Goal: Task Accomplishment & Management: Use online tool/utility

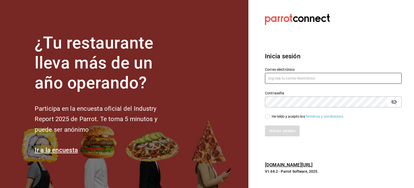
click at [283, 78] on input "text" at bounding box center [333, 78] width 137 height 11
click at [286, 80] on input "text" at bounding box center [333, 78] width 137 height 11
type input "[EMAIL_ADDRESS][DOMAIN_NAME]"
click at [268, 115] on input "He leído y acepto los Términos y condiciones." at bounding box center [267, 116] width 5 height 5
checkbox input "true"
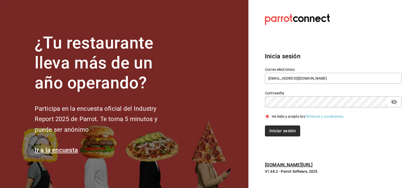
click at [277, 128] on button "Iniciar sesión" at bounding box center [282, 130] width 35 height 11
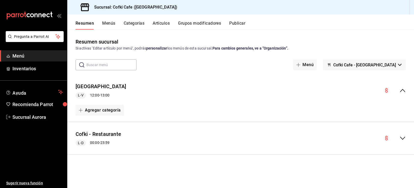
click at [159, 91] on div "Plaza Aurora L-V 12:00 - 13:00" at bounding box center [240, 90] width 347 height 24
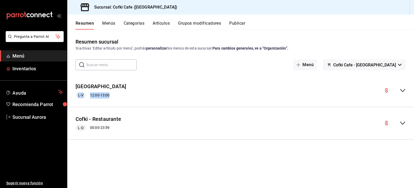
drag, startPoint x: 26, startPoint y: 68, endPoint x: 261, endPoint y: 69, distance: 235.4
click at [26, 68] on span "Inventarios" at bounding box center [37, 68] width 50 height 7
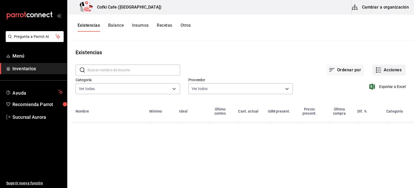
click at [379, 70] on icon "button" at bounding box center [379, 70] width 4 height 0
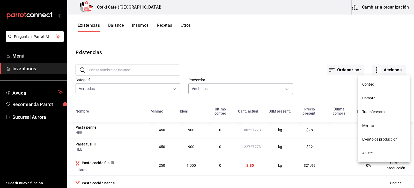
click at [373, 98] on span "Compra" at bounding box center [383, 97] width 43 height 5
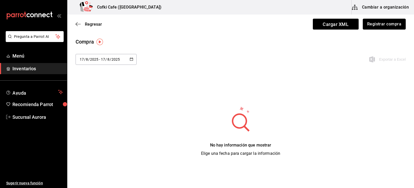
click at [382, 19] on button "Registrar compra" at bounding box center [384, 24] width 43 height 11
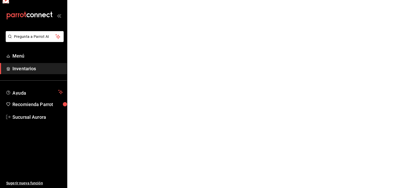
click at [382, 0] on html "Pregunta a Parrot AI Menú Inventarios Ayuda Recomienda Parrot Sucursal Aurora S…" at bounding box center [207, 0] width 414 height 0
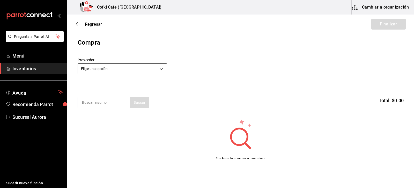
click at [127, 73] on body "Pregunta a Parrot AI Menú Inventarios Ayuda Recomienda Parrot Sucursal Aurora S…" at bounding box center [207, 79] width 414 height 158
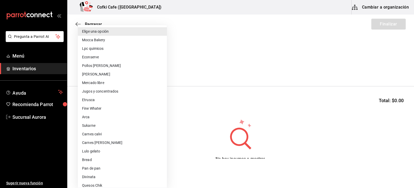
click at [107, 89] on li "Jugos y concentrados" at bounding box center [122, 91] width 89 height 9
type input "f428fb33-e53f-4945-bdf0-c91a4767c660"
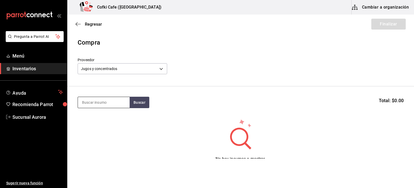
click at [104, 106] on input at bounding box center [104, 102] width 52 height 11
click at [91, 101] on input at bounding box center [104, 102] width 52 height 11
type input "jugo"
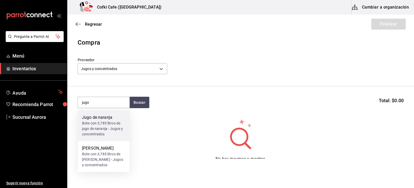
click at [94, 119] on div "Jugo de naranja" at bounding box center [103, 117] width 43 height 6
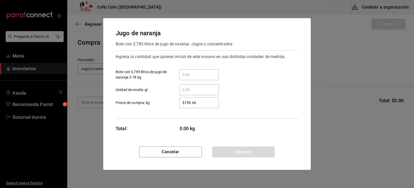
click at [198, 72] on input "​ Bote con 3,785 litros de jugo de naranja 3.78 kg" at bounding box center [199, 74] width 40 height 6
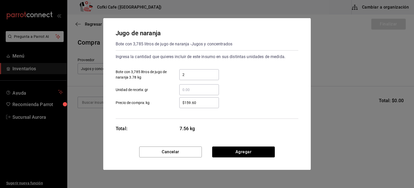
type input "2"
type input "$190"
click button "Agregar" at bounding box center [243, 151] width 63 height 11
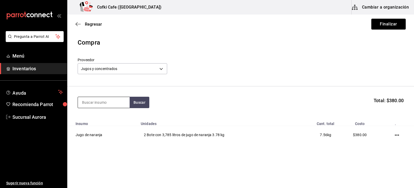
click at [120, 99] on input at bounding box center [104, 102] width 52 height 11
type input "limon"
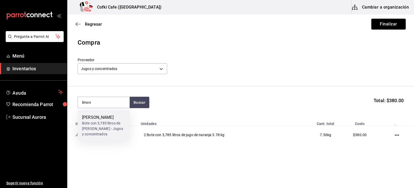
click at [114, 127] on div "Bote con 3,785 litros de [PERSON_NAME] - Jugos y concentrados" at bounding box center [103, 128] width 43 height 16
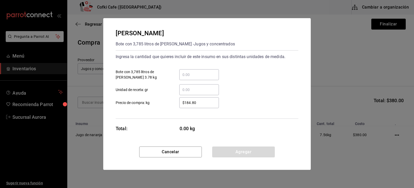
click at [193, 71] on div "​" at bounding box center [199, 74] width 40 height 11
click at [193, 71] on input "​ Bote con 3,785 litros de [PERSON_NAME] 3.78 kg" at bounding box center [199, 74] width 40 height 6
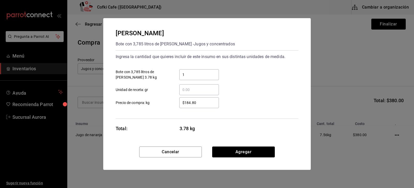
type input "1"
type input "$190"
click at [249, 157] on div "Cancelar Agregar" at bounding box center [206, 157] width 207 height 23
click at [248, 154] on button "Agregar" at bounding box center [243, 151] width 63 height 11
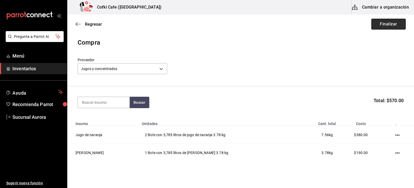
click at [386, 23] on button "Finalizar" at bounding box center [388, 24] width 34 height 11
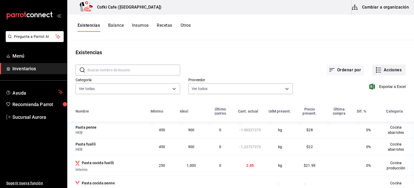
click at [382, 70] on button "Acciones" at bounding box center [388, 69] width 33 height 11
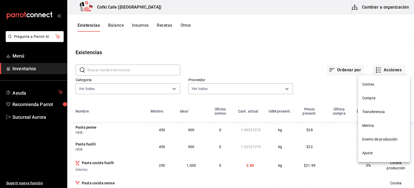
click at [373, 98] on span "Compra" at bounding box center [383, 97] width 43 height 5
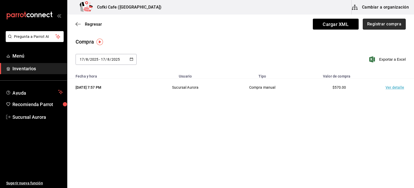
click at [386, 21] on button "Registrar compra" at bounding box center [384, 24] width 43 height 11
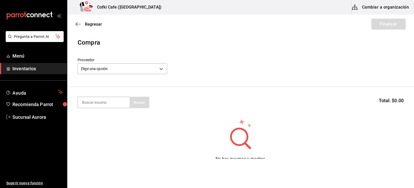
click at [122, 62] on div "Elige una opción default" at bounding box center [122, 68] width 89 height 14
click at [123, 70] on body "Pregunta a Parrot AI Menú Inventarios Ayuda Recomienda Parrot Sucursal Aurora S…" at bounding box center [207, 79] width 414 height 158
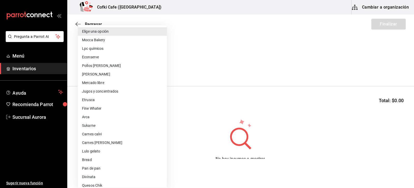
click at [106, 88] on li "Jugos y concentrados" at bounding box center [122, 91] width 89 height 9
type input "f428fb33-e53f-4945-bdf0-c91a4767c660"
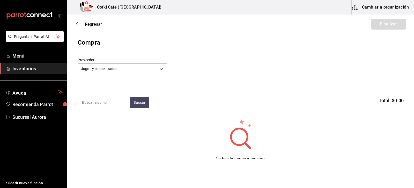
click at [114, 105] on input at bounding box center [104, 102] width 52 height 11
type input "naranja"
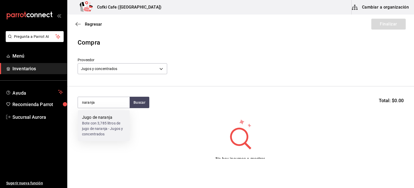
click at [111, 131] on div "Bote con 3,785 litros de jugo de naranja - Jugos y concentrados" at bounding box center [103, 128] width 43 height 16
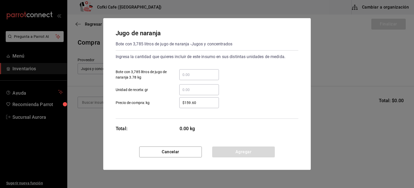
click at [189, 71] on div "​" at bounding box center [199, 74] width 40 height 11
click at [189, 71] on input "​ Bote con 3,785 litros de jugo de naranja 3.78 kg" at bounding box center [199, 74] width 40 height 6
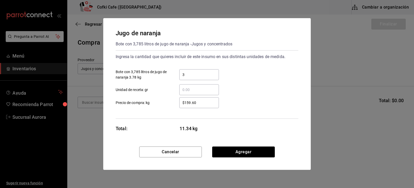
type input "3"
type input "$190"
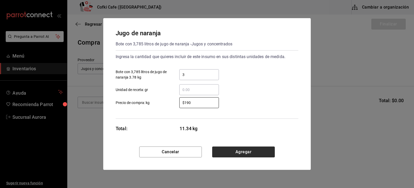
drag, startPoint x: 242, startPoint y: 145, endPoint x: 244, endPoint y: 151, distance: 6.6
click at [242, 146] on div "Jugo de naranja Bote con 3,785 litros de jugo de naranja - Jugos y concentrados…" at bounding box center [206, 82] width 207 height 128
click at [247, 151] on button "Agregar" at bounding box center [243, 151] width 63 height 11
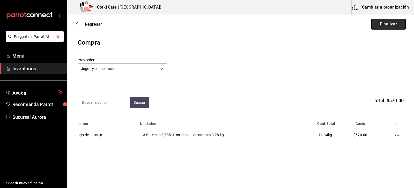
click at [388, 25] on button "Finalizar" at bounding box center [388, 24] width 34 height 11
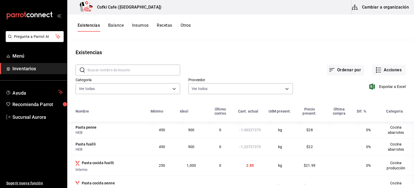
drag, startPoint x: 381, startPoint y: 59, endPoint x: 383, endPoint y: 62, distance: 2.8
click at [381, 59] on div "Ordenar por Acciones" at bounding box center [293, 65] width 226 height 19
click at [389, 72] on button "Acciones" at bounding box center [388, 69] width 33 height 11
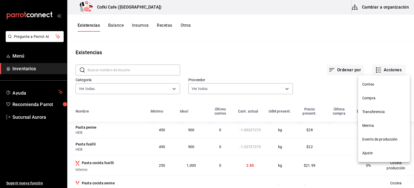
click at [369, 95] on li "Compra" at bounding box center [384, 98] width 52 height 14
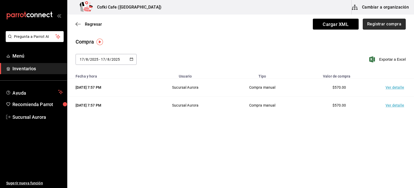
click at [396, 25] on button "Registrar compra" at bounding box center [384, 24] width 43 height 11
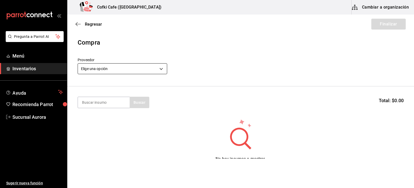
click at [150, 71] on body "Pregunta a Parrot AI Menú Inventarios Ayuda Recomienda Parrot Sucursal Aurora S…" at bounding box center [207, 79] width 414 height 158
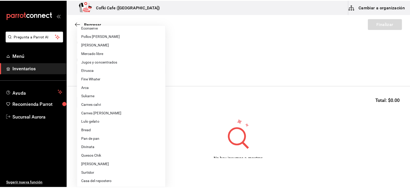
scroll to position [3, 0]
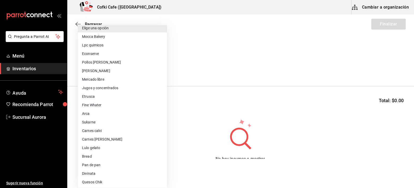
click at [98, 51] on li "Econserve" at bounding box center [122, 53] width 89 height 9
type input "12e3e619-5748-4ea3-a33b-fb15149aaae9"
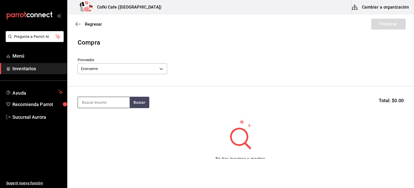
click at [108, 103] on input at bounding box center [104, 102] width 52 height 11
type input "vaso"
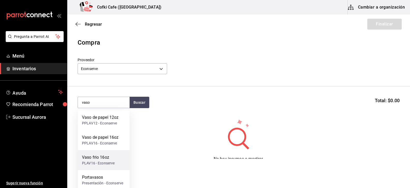
click at [93, 156] on div "Vaso frio 16oz" at bounding box center [98, 157] width 33 height 6
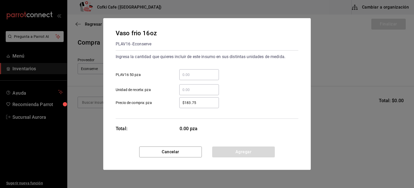
click at [193, 71] on div "​" at bounding box center [199, 74] width 40 height 11
click at [193, 71] on input "​ PLAV16 50 pza" at bounding box center [199, 74] width 40 height 6
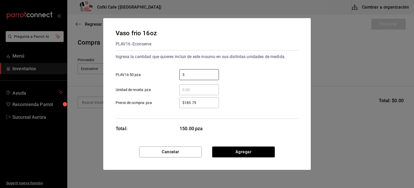
type input "3"
click at [190, 107] on div "$183.75 ​" at bounding box center [199, 102] width 40 height 11
click at [190, 106] on input "$183.75" at bounding box center [199, 102] width 40 height 6
click at [190, 104] on input "$183.75" at bounding box center [199, 102] width 40 height 6
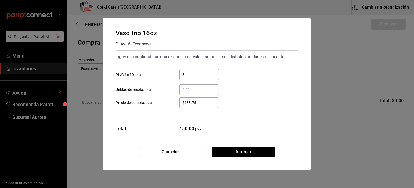
click at [227, 152] on button "Agregar" at bounding box center [243, 151] width 63 height 11
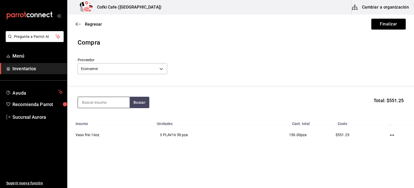
click at [104, 102] on input at bounding box center [104, 102] width 52 height 11
type input "frio"
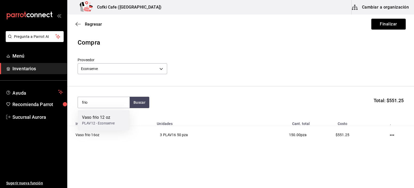
click at [111, 121] on div "PLAV12 - Econserve" at bounding box center [98, 122] width 33 height 5
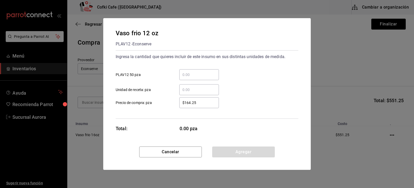
click at [200, 74] on input "​ PLAV12 50 pza" at bounding box center [199, 74] width 40 height 6
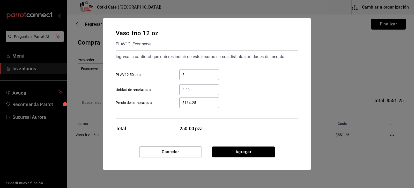
type input "5"
click button "Agregar" at bounding box center [243, 151] width 63 height 11
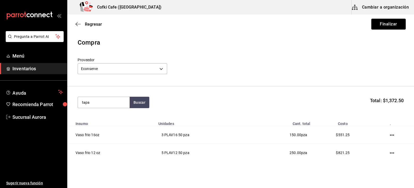
type input "tapa"
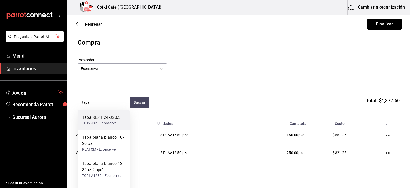
drag, startPoint x: 104, startPoint y: 172, endPoint x: 109, endPoint y: 119, distance: 53.8
click at [109, 119] on div "Tapa REPT 24-32OZ TPT2432 - Econserve Tapa plana blanco 10-20 oz PLATCM - Econs…" at bounding box center [104, 169] width 52 height 118
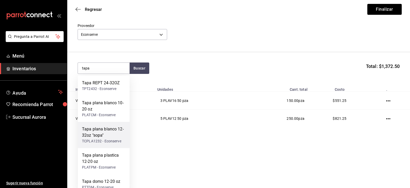
scroll to position [23, 0]
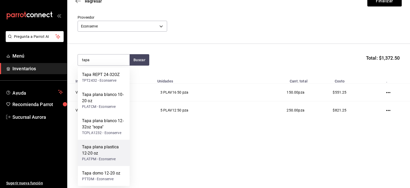
click at [118, 159] on div "PLATPM - Econserve" at bounding box center [103, 158] width 43 height 5
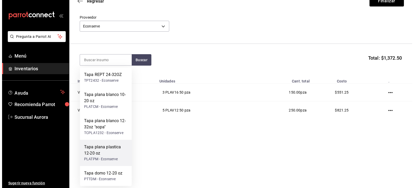
scroll to position [0, 0]
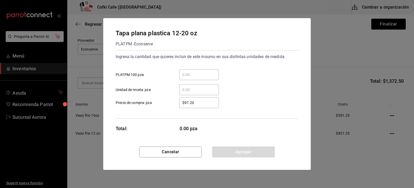
click at [207, 71] on div "​" at bounding box center [199, 74] width 40 height 11
click at [207, 71] on input "​ PLATPM 100 pza" at bounding box center [199, 74] width 40 height 6
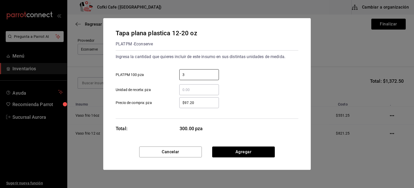
type input "3"
click button "Agregar" at bounding box center [243, 151] width 63 height 11
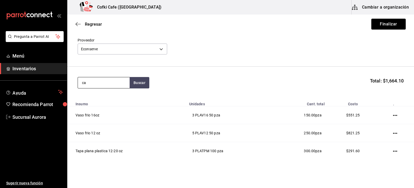
type input "c"
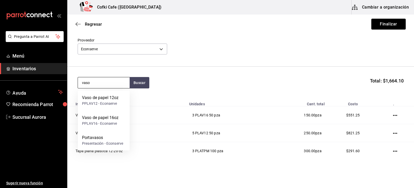
type input "vaso"
click at [96, 111] on div "Vaso de papel 16oz PPLAV16 - Econserve" at bounding box center [104, 120] width 52 height 20
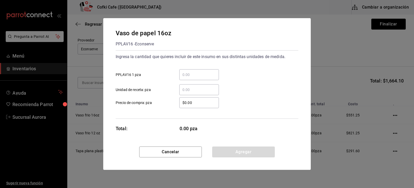
click at [208, 73] on input "​ PPLAV16 1 pza" at bounding box center [199, 74] width 40 height 6
type input "1"
type input "50"
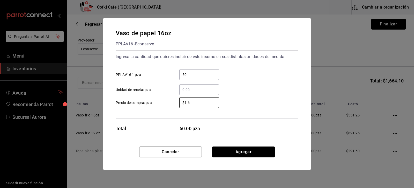
type input "$1.6"
click at [248, 156] on button "Agregar" at bounding box center [243, 151] width 63 height 11
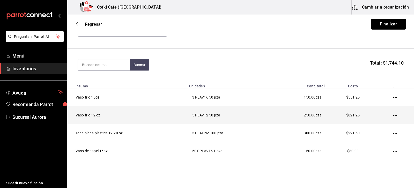
scroll to position [55, 0]
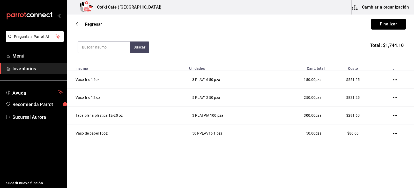
drag, startPoint x: 105, startPoint y: 52, endPoint x: 107, endPoint y: 54, distance: 3.3
click at [105, 52] on input at bounding box center [104, 47] width 52 height 11
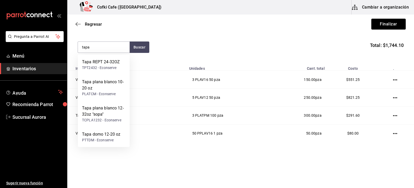
type input "tapa"
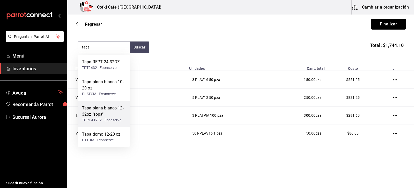
click at [116, 106] on div "Tapa plana blanco 12-32oz "sopa"" at bounding box center [103, 111] width 43 height 12
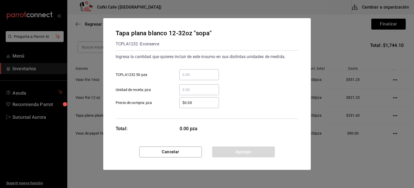
click at [191, 74] on input "​ TCPLA1232 50 pza" at bounding box center [199, 74] width 40 height 6
type input "1"
click at [187, 103] on input "$0.00" at bounding box center [199, 102] width 40 height 6
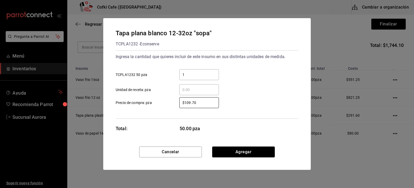
type input "$109.70"
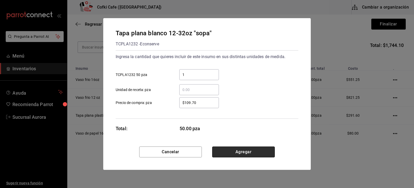
click at [230, 153] on button "Agregar" at bounding box center [243, 151] width 63 height 11
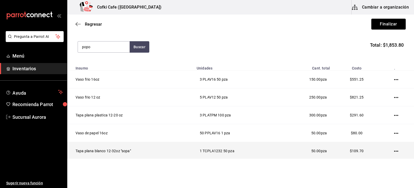
type input "popo"
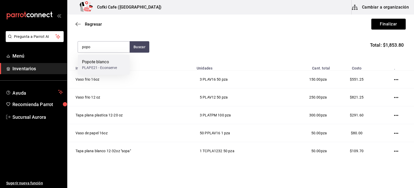
click at [110, 71] on div "Popote blanco PLAPE21 - Econserve" at bounding box center [104, 65] width 52 height 20
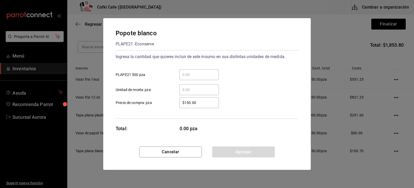
click at [196, 71] on div "​" at bounding box center [199, 74] width 40 height 11
click at [196, 71] on input "​ PLAPE21 500 pza" at bounding box center [199, 74] width 40 height 6
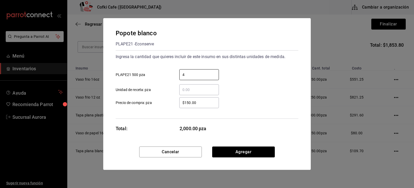
type input "4"
drag, startPoint x: 201, startPoint y: 104, endPoint x: 163, endPoint y: 104, distance: 38.5
click at [163, 104] on label "$150.00 ​ Precio de compra: pza" at bounding box center [167, 102] width 103 height 11
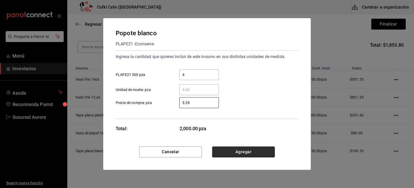
type input "$0.29"
click at [241, 147] on button "Agregar" at bounding box center [243, 151] width 63 height 11
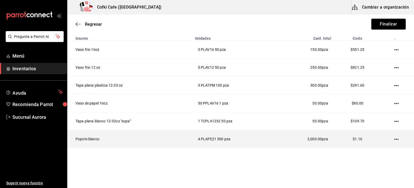
scroll to position [91, 0]
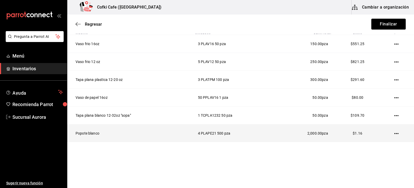
click at [394, 132] on icon "button" at bounding box center [396, 133] width 4 height 4
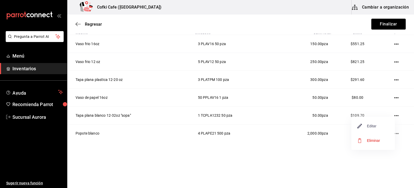
click at [363, 125] on span "Editar" at bounding box center [366, 126] width 19 height 6
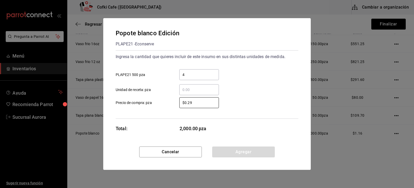
drag, startPoint x: 201, startPoint y: 102, endPoint x: 164, endPoint y: 108, distance: 37.8
click at [164, 108] on div "Ingresa la cantidad que quieres incluir de este insumo en sus distintas unidade…" at bounding box center [207, 84] width 183 height 68
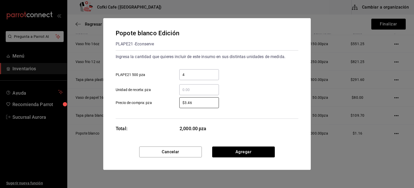
type input "$3.46"
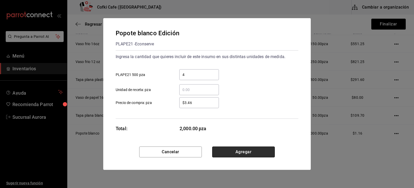
click at [242, 151] on button "Agregar" at bounding box center [243, 151] width 63 height 11
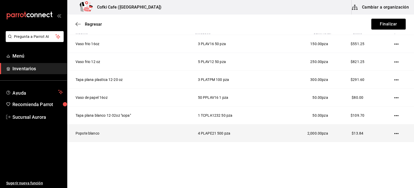
click at [396, 133] on td at bounding box center [397, 133] width 33 height 18
click at [394, 132] on icon "button" at bounding box center [396, 133] width 4 height 4
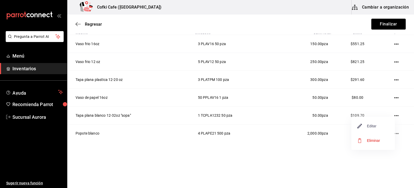
click at [364, 128] on span "Editar" at bounding box center [366, 126] width 19 height 6
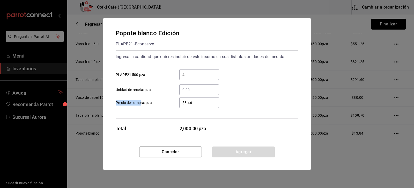
drag, startPoint x: 201, startPoint y: 99, endPoint x: 139, endPoint y: 100, distance: 62.6
click at [139, 100] on label "$3.46 ​ Precio de compra: pza" at bounding box center [167, 102] width 103 height 11
drag, startPoint x: 195, startPoint y: 103, endPoint x: 157, endPoint y: 106, distance: 38.2
click at [158, 106] on label "$3.46 ​ Precio de compra: pza" at bounding box center [167, 102] width 103 height 11
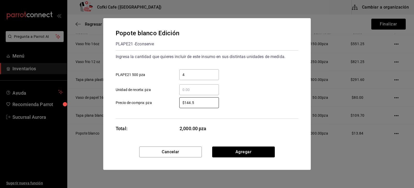
type input "$144.5"
click at [262, 148] on button "Agregar" at bounding box center [243, 151] width 63 height 11
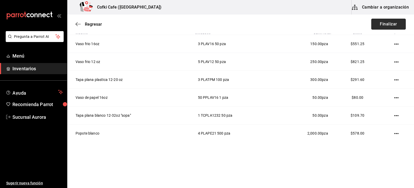
click at [389, 19] on button "Finalizar" at bounding box center [388, 24] width 34 height 11
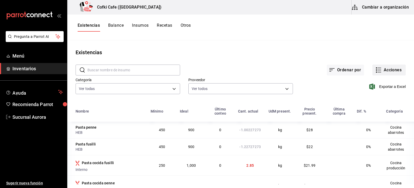
click at [381, 68] on button "Acciones" at bounding box center [388, 69] width 33 height 11
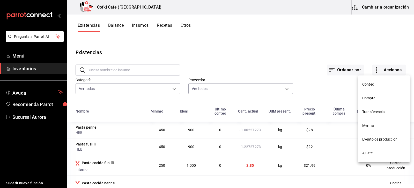
click at [368, 101] on li "Compra" at bounding box center [384, 98] width 52 height 14
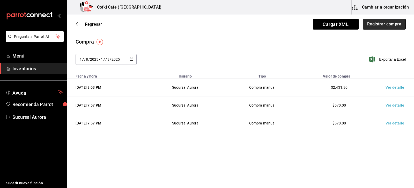
click at [378, 27] on button "Registrar compra" at bounding box center [384, 24] width 43 height 11
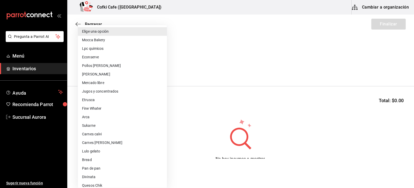
click at [123, 71] on body "Pregunta a Parrot AI Menú Inventarios Ayuda Recomienda Parrot Sucursal Aurora S…" at bounding box center [207, 79] width 414 height 158
click at [103, 117] on li "Arca" at bounding box center [122, 117] width 89 height 9
type input "22fa42fb-fdc8-48ba-8e81-68699bfcbc70"
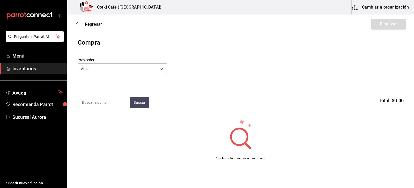
click at [118, 104] on input at bounding box center [104, 102] width 52 height 11
type input "coca"
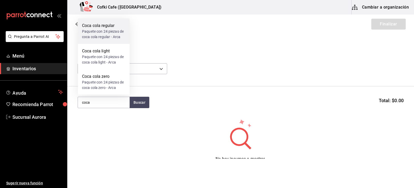
click at [94, 28] on div "Coca cola regular" at bounding box center [103, 26] width 43 height 6
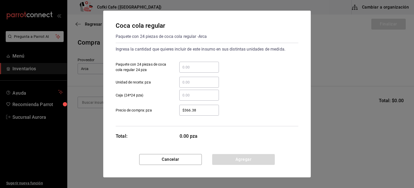
click at [186, 64] on input "​ Paquete con 24 piezas de coca cola regular 24 pza" at bounding box center [199, 67] width 40 height 6
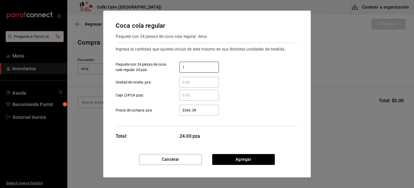
type input "1"
click at [205, 114] on div "$366.38 ​" at bounding box center [199, 109] width 40 height 11
click at [205, 113] on input "$366.38" at bounding box center [199, 110] width 40 height 6
click at [205, 114] on div "$366.38 ​" at bounding box center [199, 109] width 40 height 11
click at [205, 113] on input "$366.38" at bounding box center [199, 110] width 40 height 6
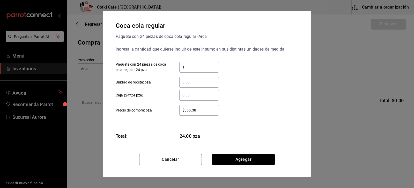
click at [205, 114] on div "$366.38 ​" at bounding box center [199, 109] width 40 height 11
click at [205, 113] on input "$366.38" at bounding box center [199, 110] width 40 height 6
drag, startPoint x: 205, startPoint y: 114, endPoint x: 203, endPoint y: 112, distance: 3.4
click at [205, 114] on div "$366.38 ​" at bounding box center [199, 109] width 40 height 11
click at [205, 113] on input "$366.38" at bounding box center [199, 110] width 40 height 6
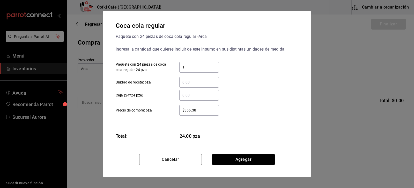
click at [200, 112] on input "$366.38" at bounding box center [199, 110] width 40 height 6
type input "$446"
click button "Agregar" at bounding box center [243, 159] width 63 height 11
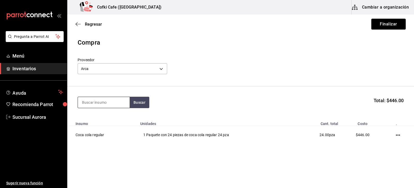
click at [105, 102] on input at bounding box center [104, 102] width 52 height 11
type input "enter"
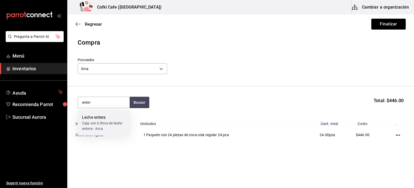
click at [90, 119] on div "Leche entera" at bounding box center [103, 117] width 43 height 6
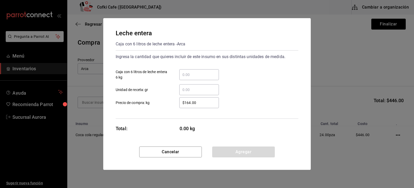
click at [197, 71] on input "​ Caja con 6 litros de leche entera 6 kg" at bounding box center [199, 74] width 40 height 6
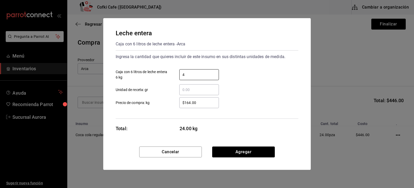
type input "4"
click at [205, 99] on input "$164.00" at bounding box center [199, 102] width 40 height 6
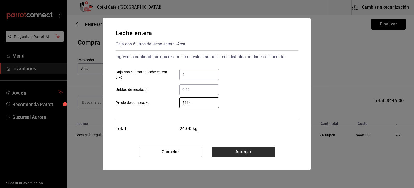
type input "$164"
click at [239, 154] on button "Agregar" at bounding box center [243, 151] width 63 height 11
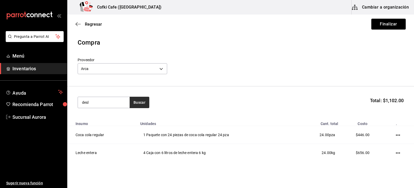
type input "desl"
click at [141, 107] on button "Buscar" at bounding box center [140, 101] width 20 height 11
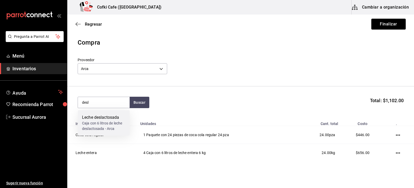
click at [103, 118] on div "Leche deslactosada" at bounding box center [103, 117] width 43 height 6
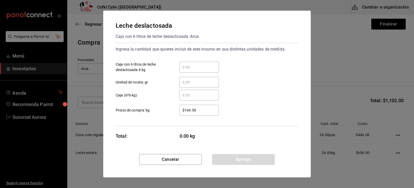
click at [203, 84] on input "​ Unidad de receta: gr" at bounding box center [199, 82] width 40 height 6
click at [194, 65] on input "​ Caja con 6 litros de leche deslactosada 6 kg" at bounding box center [199, 67] width 40 height 6
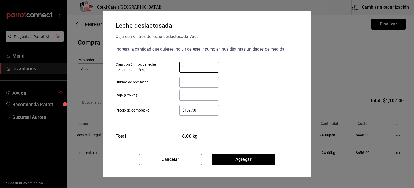
type input "3"
click at [188, 109] on input "$169.50" at bounding box center [199, 110] width 40 height 6
click at [248, 157] on button "Agregar" at bounding box center [243, 159] width 63 height 11
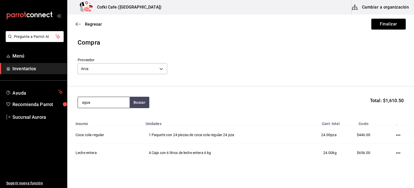
type input "agua"
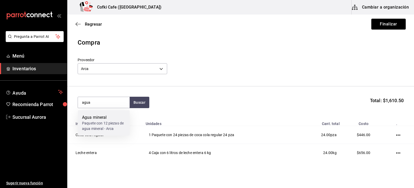
click at [98, 125] on div "Paquete con 12 piezas de agua mineral - Arca" at bounding box center [103, 125] width 43 height 11
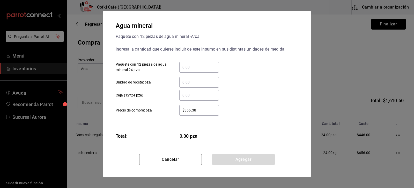
click at [198, 72] on div "​" at bounding box center [199, 67] width 40 height 11
click at [198, 70] on input "​ Paquete con 12 piezas de agua mineral 24 pza" at bounding box center [199, 67] width 40 height 6
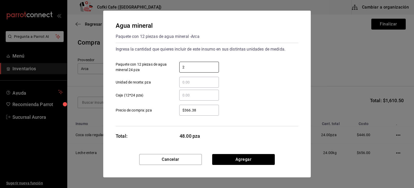
type input "2"
click at [186, 110] on input "$366.38" at bounding box center [199, 110] width 40 height 6
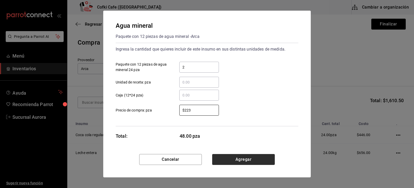
type input "$223"
click at [247, 159] on button "Agregar" at bounding box center [243, 159] width 63 height 11
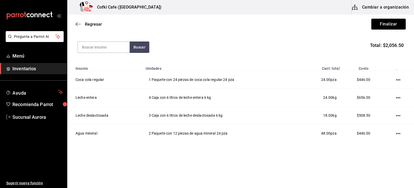
scroll to position [55, 0]
click at [383, 26] on button "Finalizar" at bounding box center [388, 24] width 34 height 11
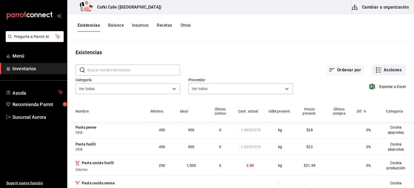
click at [377, 71] on icon "button" at bounding box center [378, 70] width 6 height 6
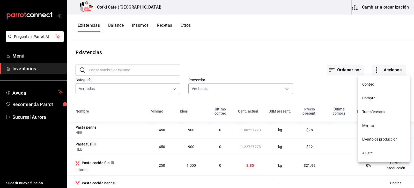
click at [365, 94] on li "Compra" at bounding box center [384, 98] width 52 height 14
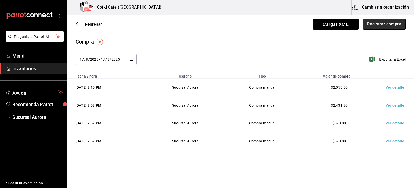
click at [392, 25] on button "Registrar compra" at bounding box center [384, 24] width 43 height 11
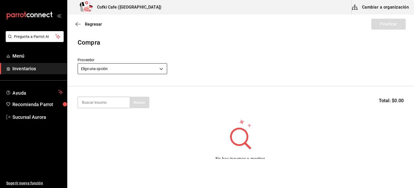
click at [121, 67] on body "Pregunta a Parrot AI Menú Inventarios Ayuda Recomienda Parrot Sucursal Aurora S…" at bounding box center [207, 79] width 414 height 158
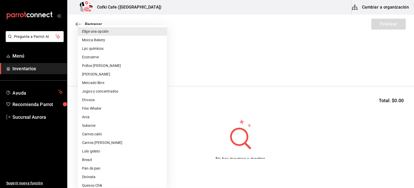
click at [102, 91] on li "Jugos y concentrados" at bounding box center [122, 91] width 89 height 9
type input "f428fb33-e53f-4945-bdf0-c91a4767c660"
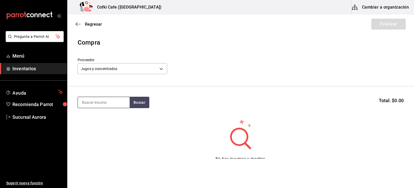
click at [112, 102] on input at bounding box center [104, 102] width 52 height 11
type input "limon"
click at [130, 96] on button "Buscar" at bounding box center [140, 101] width 20 height 11
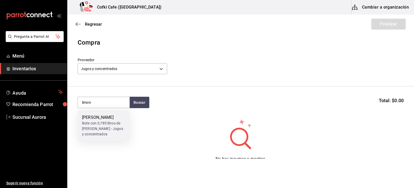
click at [112, 113] on div "[PERSON_NAME] Bote con 3,785 litros de [PERSON_NAME] - Jugos y concentrados" at bounding box center [104, 125] width 52 height 31
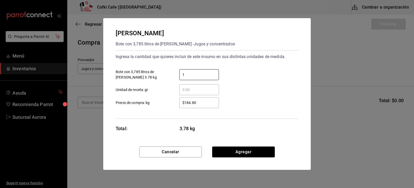
type input "1"
type input "$190"
click button "Agregar" at bounding box center [243, 151] width 63 height 11
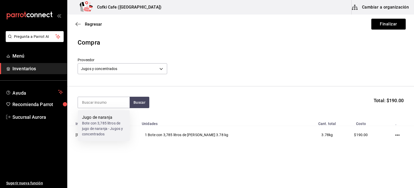
click at [112, 113] on div "Jugo de naranja Bote con 3,785 litros de jugo de naranja - Jugos y concentrados" at bounding box center [104, 125] width 52 height 31
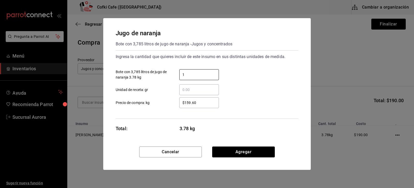
type input "1"
type input "3"
type input "$190"
click button "Agregar" at bounding box center [243, 151] width 63 height 11
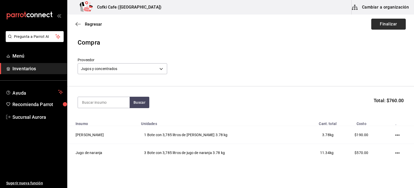
click at [394, 19] on button "Finalizar" at bounding box center [388, 24] width 34 height 11
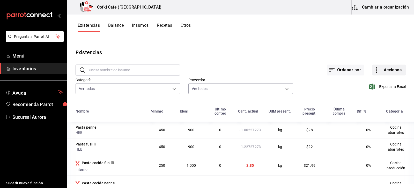
click at [383, 71] on button "Acciones" at bounding box center [388, 69] width 33 height 11
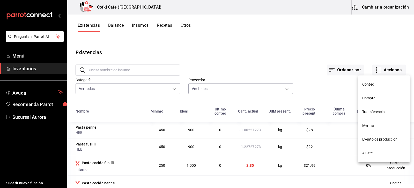
click at [362, 99] on span "Compra" at bounding box center [383, 97] width 43 height 5
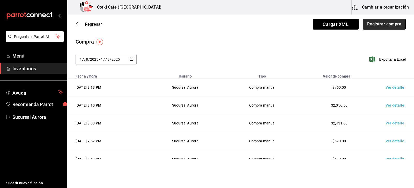
click at [363, 26] on button "Registrar compra" at bounding box center [384, 24] width 43 height 11
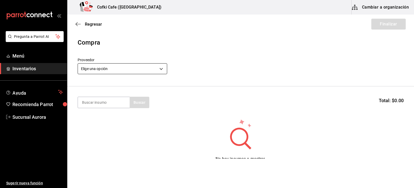
click at [124, 69] on body "Pregunta a Parrot AI Menú Inventarios Ayuda Recomienda Parrot Sucursal Aurora S…" at bounding box center [207, 79] width 414 height 158
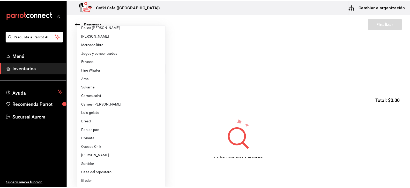
scroll to position [52, 0]
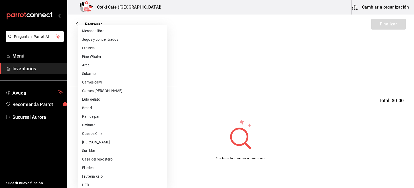
click at [95, 127] on li "Divinata" at bounding box center [122, 125] width 89 height 9
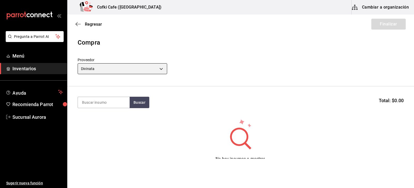
type input "56cb1cbf-a939-4db0-af4e-7eb35537459e"
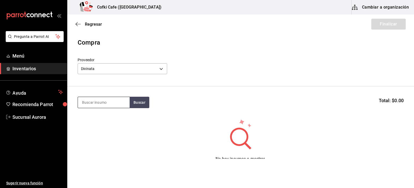
click at [100, 107] on input at bounding box center [104, 102] width 52 height 11
type input "elot"
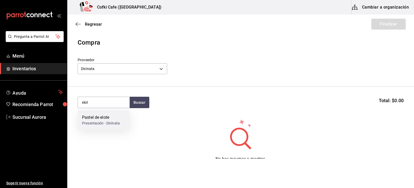
click at [107, 122] on div "Pastel de elote Presentación - Divinata" at bounding box center [101, 120] width 38 height 12
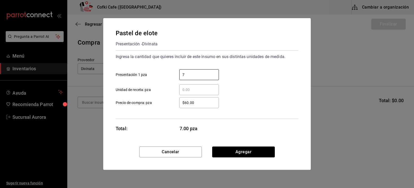
type input "7"
type input "$60"
click button "Agregar" at bounding box center [243, 151] width 63 height 11
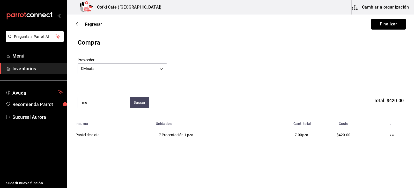
type input "m"
type input "muf"
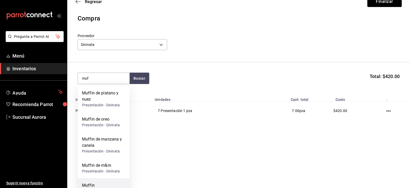
scroll to position [26, 0]
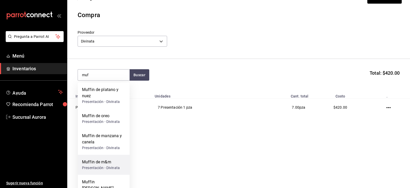
click at [95, 164] on div "Muffin de m&m" at bounding box center [101, 162] width 38 height 6
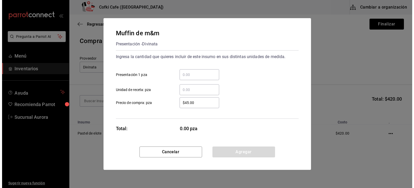
scroll to position [0, 0]
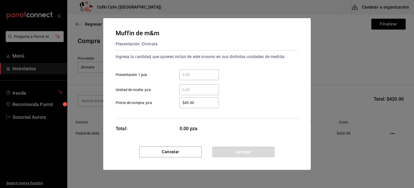
click at [201, 74] on input "​ Presentación 1 pza" at bounding box center [199, 74] width 40 height 6
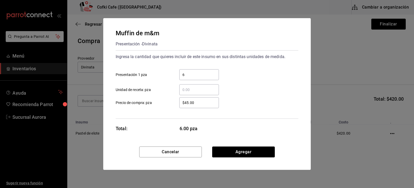
type input "6"
type input "$45"
click button "Agregar" at bounding box center [243, 151] width 63 height 11
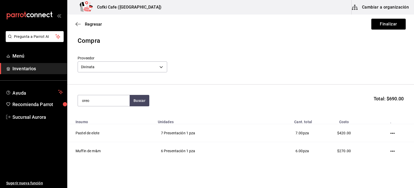
type input "oreo"
click at [130, 95] on button "Buscar" at bounding box center [140, 100] width 20 height 11
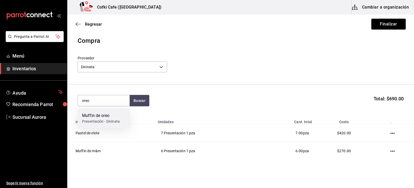
click at [118, 112] on div "Muffin de oreo Presentación - Divinata" at bounding box center [104, 118] width 52 height 20
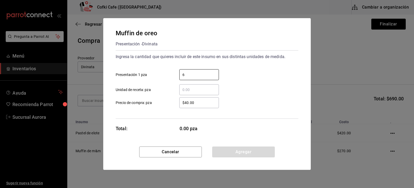
type input "6"
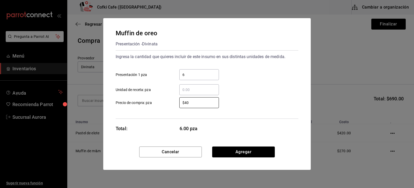
type input "$40"
click button "Agregar" at bounding box center [243, 151] width 63 height 11
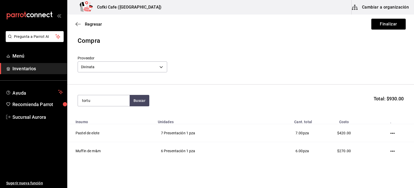
type input "tortu"
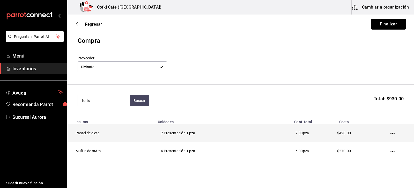
click at [111, 130] on td "Pastel de elote" at bounding box center [110, 133] width 87 height 18
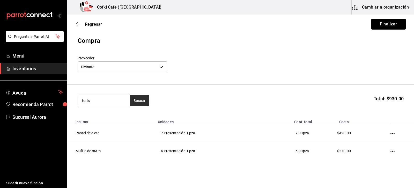
click at [134, 102] on button "Buscar" at bounding box center [140, 100] width 20 height 11
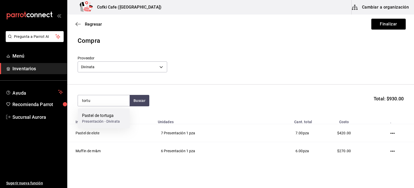
click at [110, 115] on div "Pastel de tortuga" at bounding box center [101, 115] width 38 height 6
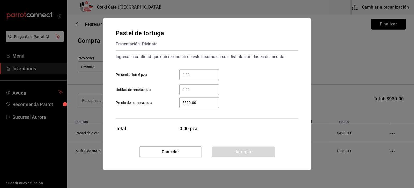
click at [200, 74] on input "​ Presentación 6 pza" at bounding box center [199, 74] width 40 height 6
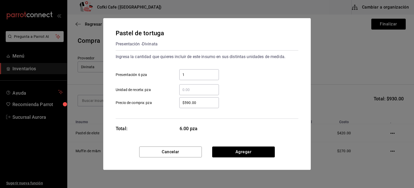
type input "1"
click at [252, 150] on button "Agregar" at bounding box center [243, 151] width 63 height 11
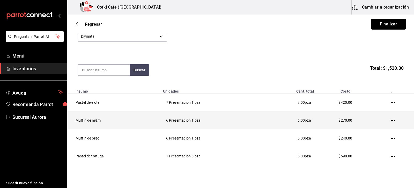
scroll to position [55, 0]
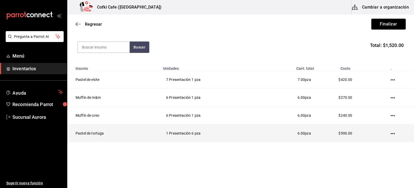
click at [391, 133] on icon "button" at bounding box center [393, 133] width 4 height 1
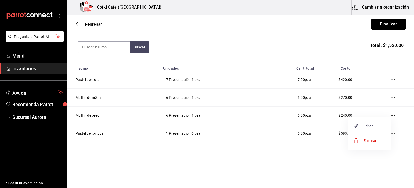
click at [362, 125] on span "Editar" at bounding box center [363, 126] width 19 height 6
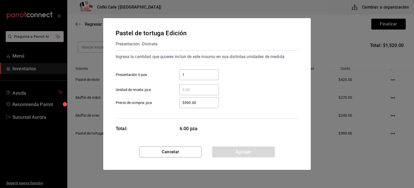
click at [191, 71] on div "1 ​" at bounding box center [199, 74] width 40 height 11
click at [191, 71] on input "1" at bounding box center [199, 74] width 40 height 6
click at [188, 155] on button "Cancelar" at bounding box center [170, 151] width 63 height 11
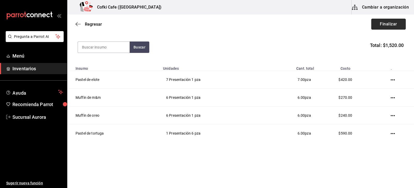
click at [381, 23] on button "Finalizar" at bounding box center [388, 24] width 34 height 11
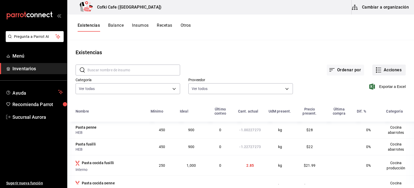
click at [376, 70] on icon "button" at bounding box center [378, 70] width 6 height 6
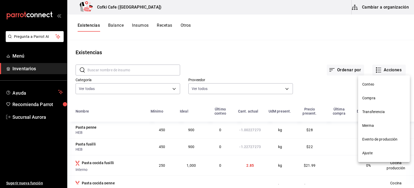
click at [372, 87] on li "Conteo" at bounding box center [384, 84] width 52 height 14
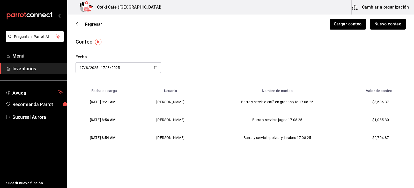
drag, startPoint x: 391, startPoint y: 24, endPoint x: 396, endPoint y: 17, distance: 8.3
click at [391, 24] on button "Nuevo conteo" at bounding box center [388, 24] width 36 height 11
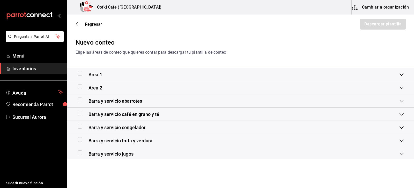
click at [85, 98] on div "Barra y servicio abarrotes" at bounding box center [110, 100] width 64 height 7
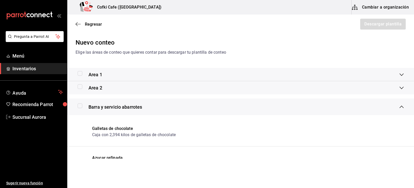
click at [82, 104] on input "checkbox" at bounding box center [80, 105] width 5 height 5
checkbox input "true"
click at [80, 25] on icon "button" at bounding box center [78, 24] width 5 height 5
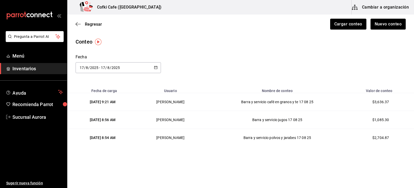
click at [286, 103] on td "Barra y servicio café en granos y te 17 08 25" at bounding box center [277, 102] width 144 height 18
click at [287, 102] on td "Barra y servicio café en granos y te 17 08 25" at bounding box center [277, 102] width 144 height 18
click at [259, 118] on td "Barra y servicio jugos 17 08 25" at bounding box center [277, 120] width 144 height 18
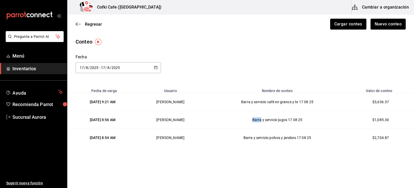
click at [259, 118] on td "Barra y servicio jugos 17 08 25" at bounding box center [277, 120] width 144 height 18
click at [260, 121] on td "Barra y servicio jugos 17 08 25" at bounding box center [277, 120] width 144 height 18
drag, startPoint x: 257, startPoint y: 145, endPoint x: 257, endPoint y: 141, distance: 4.1
click at [257, 145] on td "Barra y servicio polvos y jarabes 17 08 25" at bounding box center [277, 138] width 144 height 18
click at [257, 140] on td "Barra y servicio polvos y jarabes 17 08 25" at bounding box center [277, 138] width 144 height 18
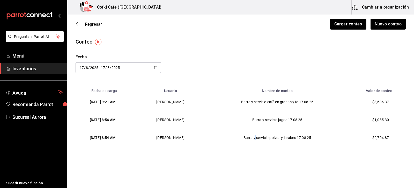
click at [257, 140] on td "Barra y servicio polvos y jarabes 17 08 25" at bounding box center [277, 138] width 144 height 18
click at [394, 23] on button "Nuevo conteo" at bounding box center [388, 24] width 36 height 11
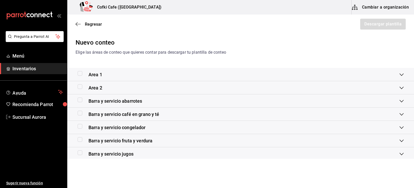
click at [76, 99] on div "Barra y servicio abarrotes" at bounding box center [240, 100] width 347 height 13
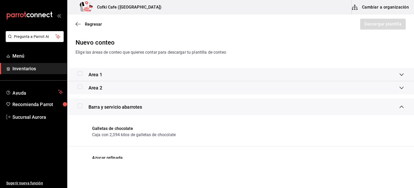
click at [81, 104] on input "checkbox" at bounding box center [80, 105] width 5 height 5
click at [379, 22] on button "Descargar plantilla" at bounding box center [382, 24] width 46 height 11
click at [78, 105] on div "Barra y servicio abarrotes" at bounding box center [240, 106] width 347 height 17
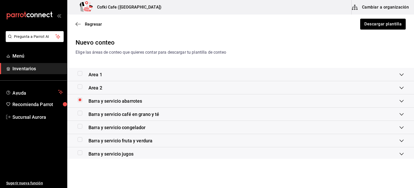
click at [80, 100] on input "checkbox" at bounding box center [80, 99] width 5 height 5
checkbox input "false"
click at [80, 113] on input "checkbox" at bounding box center [80, 112] width 5 height 5
click at [369, 23] on button "Descargar plantilla" at bounding box center [382, 24] width 46 height 11
click at [78, 113] on input "checkbox" at bounding box center [80, 112] width 5 height 5
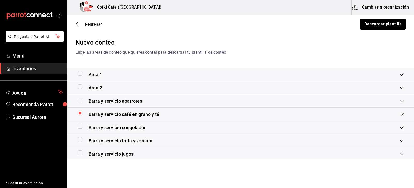
checkbox input "false"
click at [80, 127] on input "checkbox" at bounding box center [80, 126] width 5 height 5
click at [374, 23] on button "Descargar plantilla" at bounding box center [382, 24] width 46 height 11
click at [80, 125] on input "checkbox" at bounding box center [80, 126] width 5 height 5
checkbox input "false"
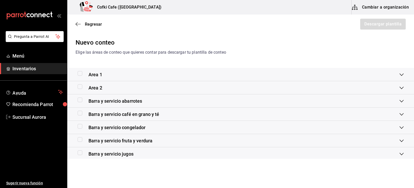
click at [79, 143] on div "Barra y servicio fruta y verdura" at bounding box center [115, 140] width 75 height 7
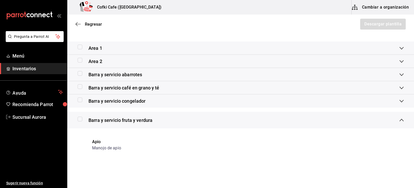
scroll to position [52, 0]
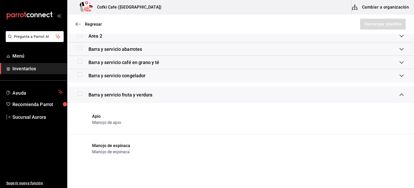
drag, startPoint x: 80, startPoint y: 95, endPoint x: 83, endPoint y: 93, distance: 3.1
click at [80, 95] on input "checkbox" at bounding box center [80, 93] width 5 height 5
click at [366, 22] on button "Descargar plantilla" at bounding box center [382, 24] width 46 height 11
click at [81, 94] on input "checkbox" at bounding box center [80, 93] width 5 height 5
checkbox input "false"
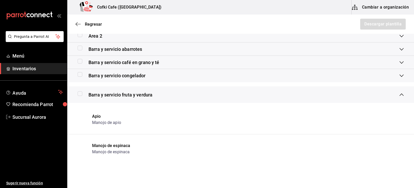
click at [104, 92] on span "Barra y servicio fruta y verdura" at bounding box center [120, 94] width 64 height 7
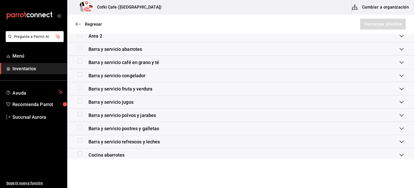
click at [83, 100] on label at bounding box center [81, 100] width 7 height 5
click at [82, 100] on input "checkbox" at bounding box center [80, 100] width 5 height 5
click at [384, 25] on button "Descargar plantilla" at bounding box center [382, 24] width 46 height 11
click at [80, 102] on input "checkbox" at bounding box center [80, 100] width 5 height 5
checkbox input "false"
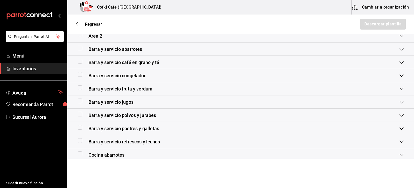
click at [79, 116] on input "checkbox" at bounding box center [80, 113] width 5 height 5
click at [375, 24] on button "Descargar plantilla" at bounding box center [382, 24] width 46 height 11
click at [81, 114] on input "checkbox" at bounding box center [80, 113] width 5 height 5
checkbox input "false"
click at [79, 129] on div "Barra y servicio postres y galletas" at bounding box center [119, 128] width 82 height 7
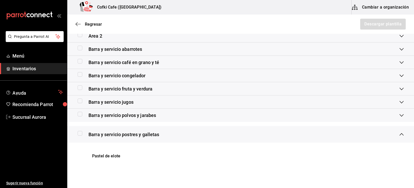
click at [80, 131] on input "checkbox" at bounding box center [80, 133] width 5 height 5
click at [374, 20] on button "Descargar plantilla" at bounding box center [382, 24] width 46 height 11
click at [79, 132] on input "checkbox" at bounding box center [80, 133] width 5 height 5
checkbox input "false"
click at [116, 135] on span "Barra y servicio postres y galletas" at bounding box center [123, 134] width 71 height 7
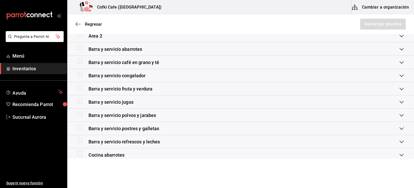
click at [79, 140] on input "checkbox" at bounding box center [80, 140] width 5 height 5
checkbox input "true"
click at [370, 24] on button "Descargar plantilla" at bounding box center [382, 24] width 46 height 11
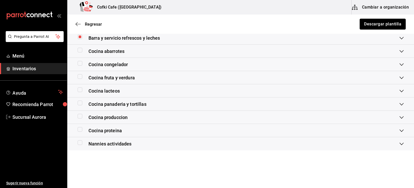
scroll to position [163, 0]
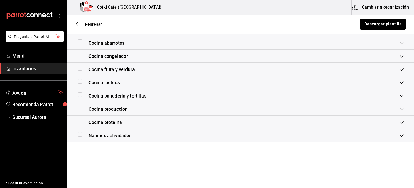
drag, startPoint x: 80, startPoint y: 133, endPoint x: 84, endPoint y: 132, distance: 3.4
click at [80, 133] on input "checkbox" at bounding box center [80, 134] width 5 height 5
checkbox input "true"
click at [389, 24] on button "Descargar plantilla" at bounding box center [382, 24] width 46 height 11
click at [372, 24] on button "Descargar plantilla" at bounding box center [382, 24] width 46 height 11
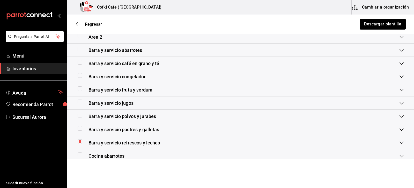
scroll to position [60, 0]
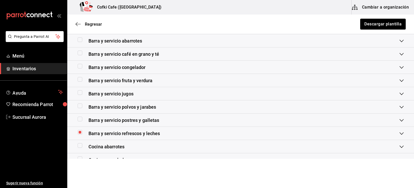
click at [80, 131] on input "checkbox" at bounding box center [80, 132] width 5 height 5
checkbox input "false"
click at [370, 23] on button "Descargar plantilla" at bounding box center [382, 24] width 46 height 11
click at [86, 24] on span "Regresar" at bounding box center [93, 24] width 17 height 5
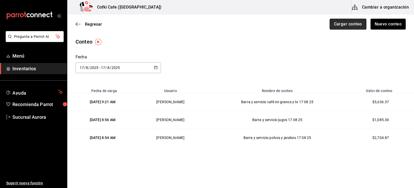
click at [353, 26] on button "Cargar conteo" at bounding box center [347, 24] width 37 height 11
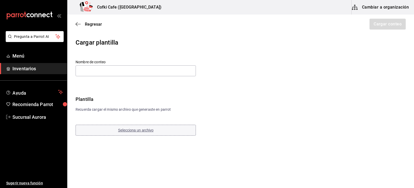
click at [122, 131] on span "Selecciona un archivo" at bounding box center [135, 130] width 35 height 4
click at [131, 70] on input "text" at bounding box center [136, 70] width 120 height 11
paste input "conteo [PERSON_NAME] [DATE]"
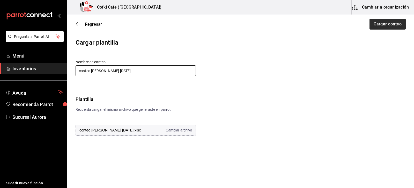
type input "conteo [PERSON_NAME] [DATE]"
click at [388, 26] on button "Cargar conteo" at bounding box center [387, 24] width 37 height 11
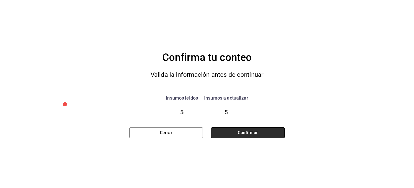
click at [237, 131] on button "Confirmar" at bounding box center [247, 132] width 73 height 11
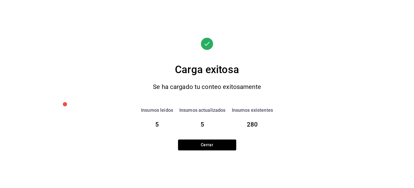
click at [227, 145] on button "Cerrar" at bounding box center [207, 144] width 58 height 11
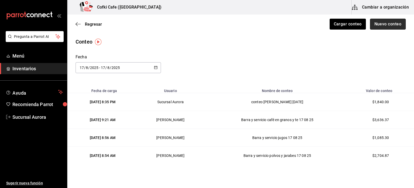
click at [375, 29] on button "Nuevo conteo" at bounding box center [388, 24] width 36 height 11
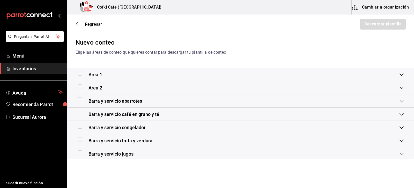
drag, startPoint x: 78, startPoint y: 31, endPoint x: 81, endPoint y: 27, distance: 4.9
click at [81, 28] on div "Regresar Descargar plantilla" at bounding box center [240, 23] width 347 height 19
click at [84, 24] on span "Regresar" at bounding box center [89, 24] width 26 height 5
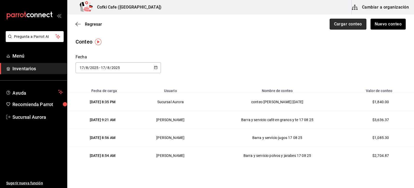
click at [337, 24] on button "Cargar conteo" at bounding box center [347, 24] width 37 height 11
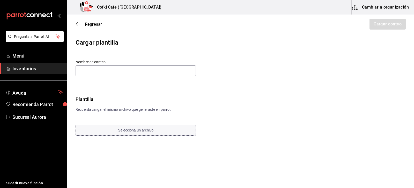
click at [115, 130] on button "Selecciona un archivo" at bounding box center [136, 129] width 120 height 11
click at [147, 72] on input "text" at bounding box center [136, 70] width 120 height 11
paste input "conteo refrescos y leches08-17-2025"
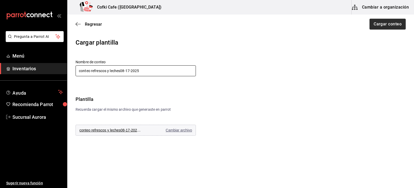
type input "conteo refrescos y leches08-17-2025"
click at [388, 21] on button "Cargar conteo" at bounding box center [387, 24] width 37 height 11
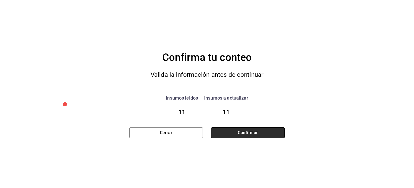
click at [240, 128] on button "Confirmar" at bounding box center [247, 132] width 73 height 11
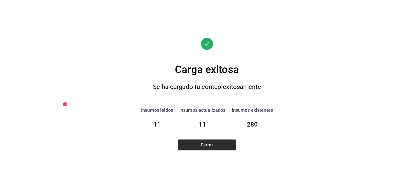
click at [221, 147] on button "Cerrar" at bounding box center [207, 144] width 58 height 11
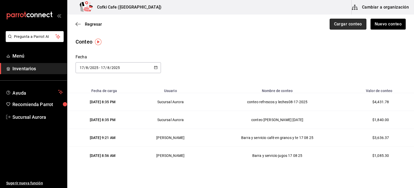
click at [335, 26] on button "Cargar conteo" at bounding box center [347, 24] width 37 height 11
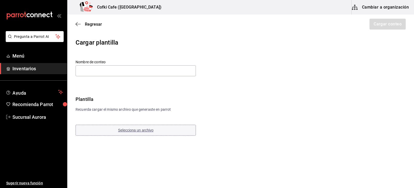
click at [131, 131] on span "Selecciona un archivo" at bounding box center [135, 130] width 35 height 4
click at [160, 68] on input "text" at bounding box center [136, 70] width 120 height 11
paste input "conteo postres [DATE]"
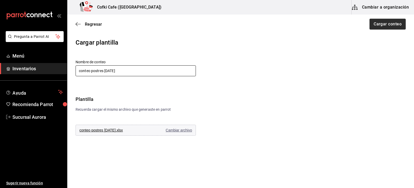
type input "conteo postres [DATE]"
click at [381, 27] on button "Cargar conteo" at bounding box center [387, 24] width 37 height 11
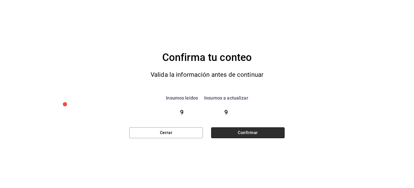
click at [240, 132] on button "Confirmar" at bounding box center [247, 132] width 73 height 11
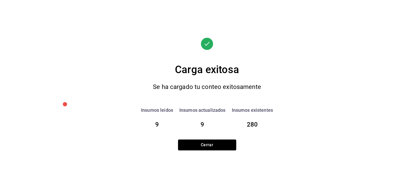
click at [202, 143] on button "Cerrar" at bounding box center [207, 144] width 58 height 11
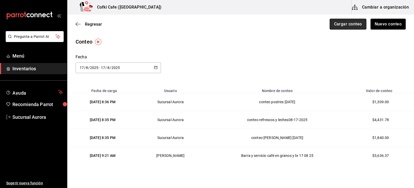
click at [350, 28] on button "Cargar conteo" at bounding box center [347, 24] width 37 height 11
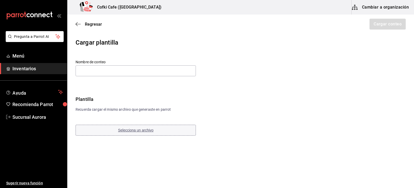
click at [122, 129] on span "Selecciona un archivo" at bounding box center [135, 130] width 35 height 4
click at [150, 73] on input "text" at bounding box center [136, 70] width 120 height 11
paste input "conteo polvos y jarabes [DATE]"
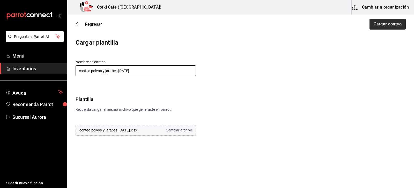
type input "conteo polvos y jarabes [DATE]"
click at [396, 24] on button "Cargar conteo" at bounding box center [387, 24] width 37 height 11
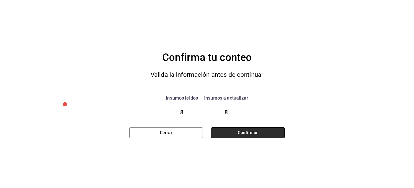
click at [240, 131] on button "Confirmar" at bounding box center [247, 132] width 73 height 11
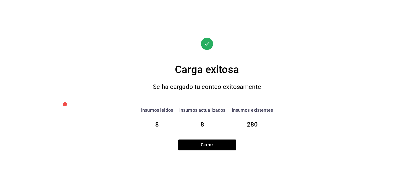
drag, startPoint x: 181, startPoint y: 140, endPoint x: 175, endPoint y: 139, distance: 5.7
click at [181, 140] on button "Cerrar" at bounding box center [207, 144] width 58 height 11
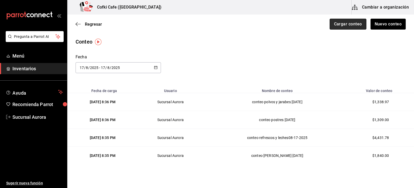
click at [334, 20] on button "Cargar conteo" at bounding box center [347, 24] width 37 height 11
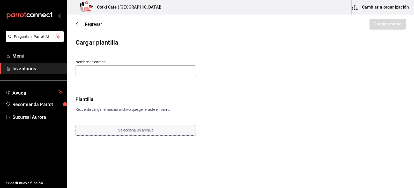
click at [132, 134] on button "Selecciona un archivo" at bounding box center [136, 129] width 120 height 11
click at [141, 69] on input "text" at bounding box center [136, 70] width 120 height 11
paste input "conteo jugos [DATE]"
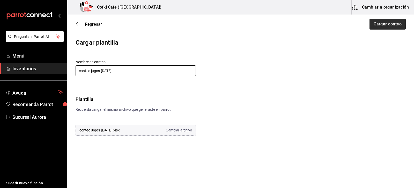
type input "conteo jugos [DATE]"
click at [394, 25] on button "Cargar conteo" at bounding box center [387, 24] width 37 height 11
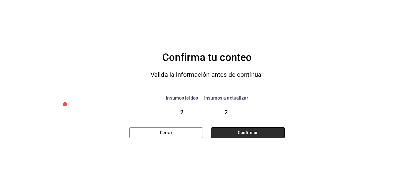
click at [233, 133] on button "Confirmar" at bounding box center [247, 132] width 73 height 11
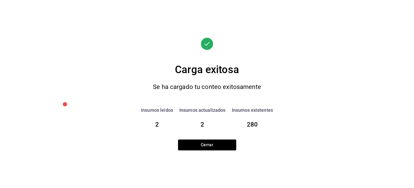
drag, startPoint x: 209, startPoint y: 140, endPoint x: 212, endPoint y: 130, distance: 10.0
click at [209, 140] on button "Cerrar" at bounding box center [207, 144] width 58 height 11
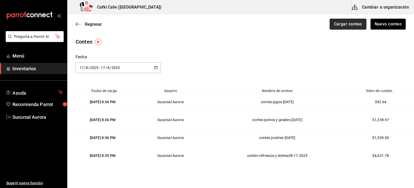
click at [345, 20] on button "Cargar conteo" at bounding box center [347, 24] width 37 height 11
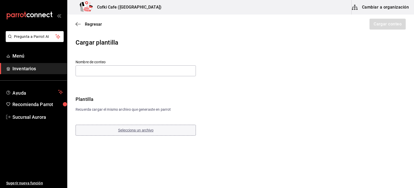
click at [116, 133] on button "Selecciona un archivo" at bounding box center [136, 129] width 120 height 11
click at [151, 70] on input "text" at bounding box center [136, 70] width 120 height 11
paste input "conteo fruta y verdura [DATE]"
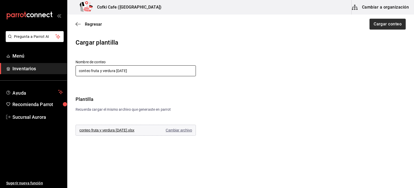
type input "conteo fruta y verdura [DATE]"
click at [400, 25] on button "Cargar conteo" at bounding box center [387, 24] width 37 height 11
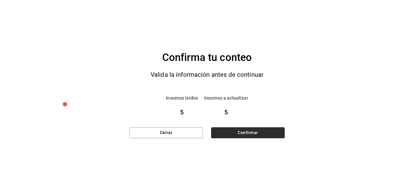
click at [231, 130] on button "Confirmar" at bounding box center [247, 132] width 73 height 11
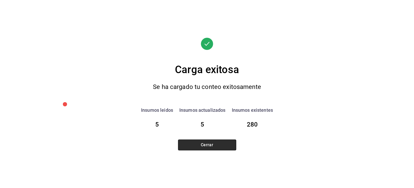
drag, startPoint x: 216, startPoint y: 146, endPoint x: 211, endPoint y: 132, distance: 15.2
click at [216, 146] on button "Cerrar" at bounding box center [207, 144] width 58 height 11
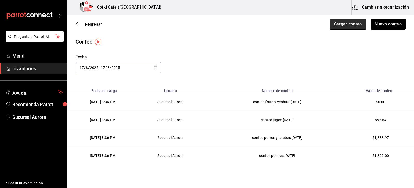
click at [346, 22] on button "Cargar conteo" at bounding box center [347, 24] width 37 height 11
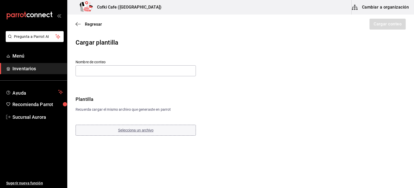
click at [144, 135] on button "Selecciona un archivo" at bounding box center [136, 129] width 120 height 11
click at [134, 71] on input "text" at bounding box center [136, 70] width 120 height 11
paste input "conteo congelador [DATE]"
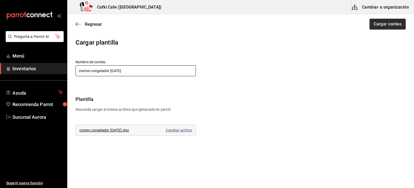
type input "conteo congelador [DATE]"
click at [390, 24] on button "Cargar conteo" at bounding box center [387, 24] width 37 height 11
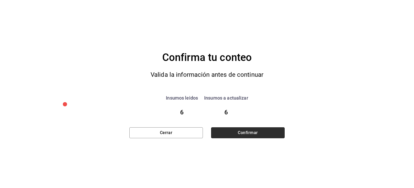
click at [234, 134] on button "Confirmar" at bounding box center [247, 132] width 73 height 11
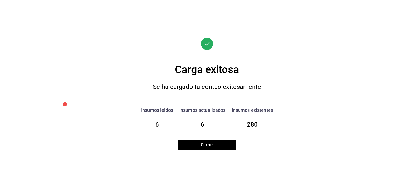
click at [204, 144] on button "Cerrar" at bounding box center [207, 144] width 58 height 11
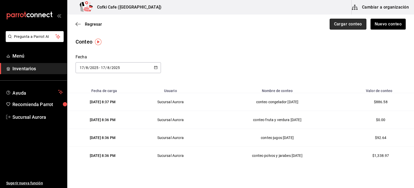
click at [338, 21] on button "Cargar conteo" at bounding box center [347, 24] width 37 height 11
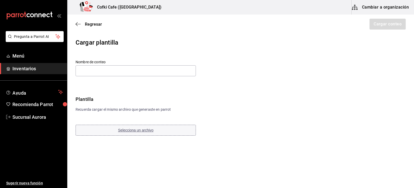
click at [122, 128] on span "Selecciona un archivo" at bounding box center [135, 130] width 35 height 4
drag, startPoint x: 157, startPoint y: 74, endPoint x: 195, endPoint y: 68, distance: 38.3
click at [157, 74] on input "text" at bounding box center [136, 70] width 120 height 11
paste input "conteo cafe en grano [DATE]"
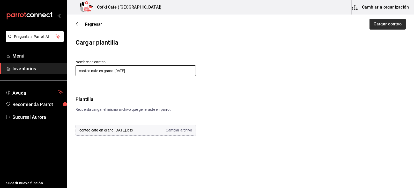
type input "conteo cafe en grano [DATE]"
click at [393, 23] on button "Cargar conteo" at bounding box center [387, 24] width 37 height 11
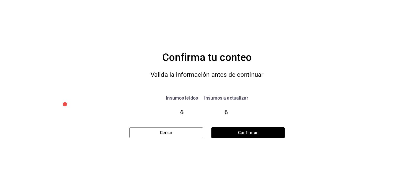
click at [253, 127] on div "Confirma tu conteo Valida la información antes de continuar Insumos leidos 6 In…" at bounding box center [206, 94] width 155 height 88
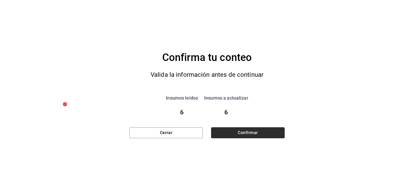
click at [252, 130] on button "Confirmar" at bounding box center [247, 132] width 73 height 11
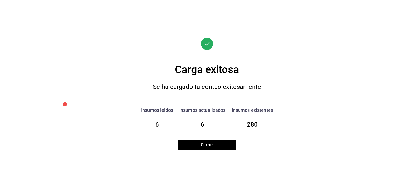
drag, startPoint x: 194, startPoint y: 145, endPoint x: 206, endPoint y: 138, distance: 13.9
click at [194, 145] on button "Cerrar" at bounding box center [207, 144] width 58 height 11
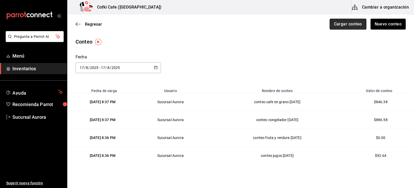
click at [340, 26] on button "Cargar conteo" at bounding box center [347, 24] width 37 height 11
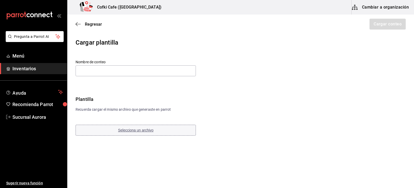
click at [147, 130] on span "Selecciona un archivo" at bounding box center [135, 130] width 35 height 4
click at [150, 69] on input "text" at bounding box center [136, 70] width 120 height 11
paste input "conteo abarrotes [DATE]"
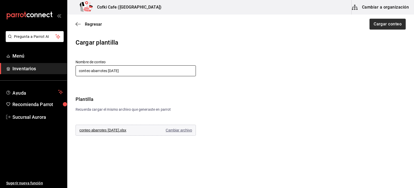
type input "conteo abarrotes [DATE]"
click at [394, 28] on button "Cargar conteo" at bounding box center [387, 24] width 37 height 11
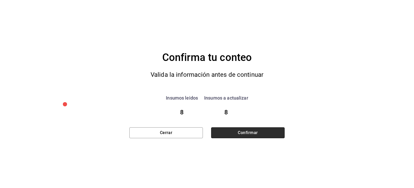
click at [258, 129] on button "Confirmar" at bounding box center [247, 132] width 73 height 11
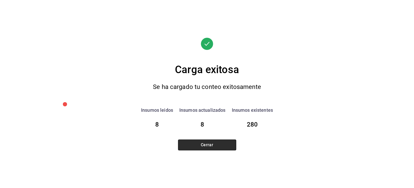
click at [234, 148] on button "Cerrar" at bounding box center [207, 144] width 58 height 11
